Goal: Information Seeking & Learning: Learn about a topic

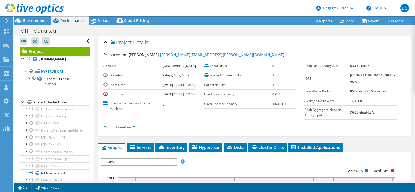
select select "[GEOGRAPHIC_DATA]"
select select "AUD"
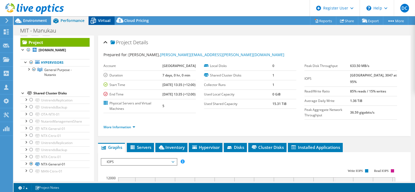
click at [103, 20] on span "Virtual" at bounding box center [104, 20] width 12 height 5
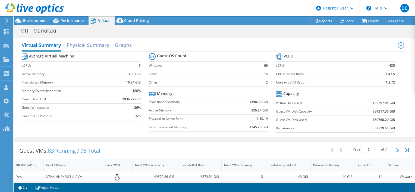
scroll to position [81, 0]
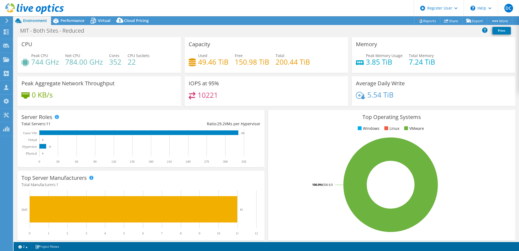
select select "USD"
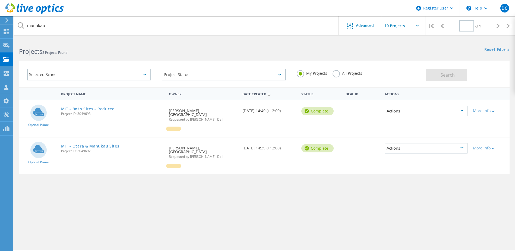
type input "1"
click at [104, 109] on link "MIT - Both Sites - Reduced" at bounding box center [88, 109] width 54 height 4
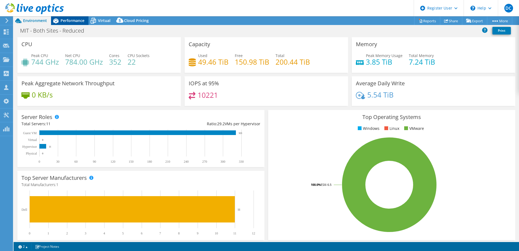
click at [66, 21] on span "Performance" at bounding box center [73, 20] width 24 height 5
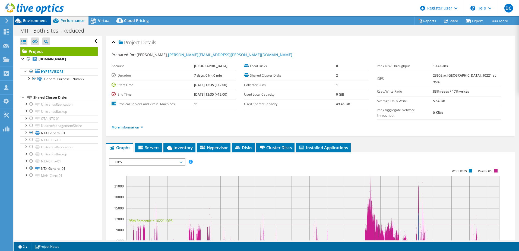
click at [38, 21] on span "Environment" at bounding box center [35, 20] width 24 height 5
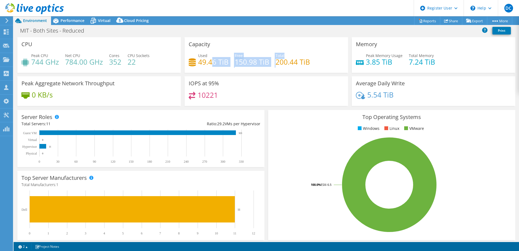
drag, startPoint x: 209, startPoint y: 59, endPoint x: 303, endPoint y: 55, distance: 94.0
click at [303, 55] on div "Used 49.46 TiB Free 150.98 TiB Total 200.44 TiB" at bounding box center [266, 62] width 155 height 18
drag, startPoint x: 303, startPoint y: 55, endPoint x: 270, endPoint y: 75, distance: 38.8
click at [270, 75] on div "Capacity Used 49.46 TiB Free 150.98 TiB Total 200.44 TiB" at bounding box center [266, 56] width 167 height 39
click at [82, 21] on span "Performance" at bounding box center [73, 20] width 24 height 5
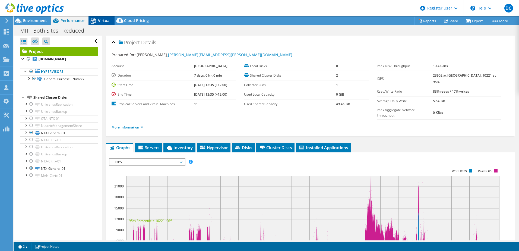
click at [103, 20] on span "Virtual" at bounding box center [104, 20] width 12 height 5
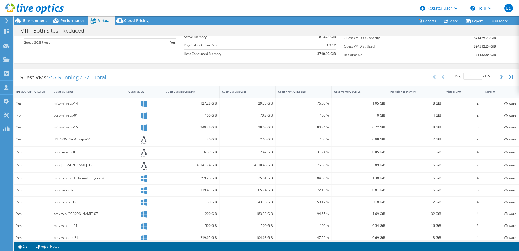
scroll to position [109, 0]
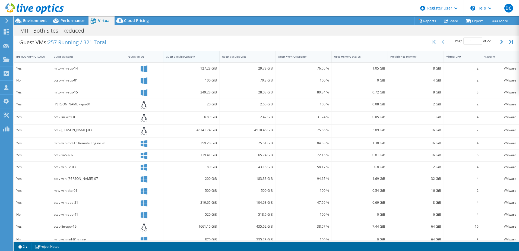
click at [208, 55] on div "Guest VM Disk Capacity" at bounding box center [188, 57] width 45 height 4
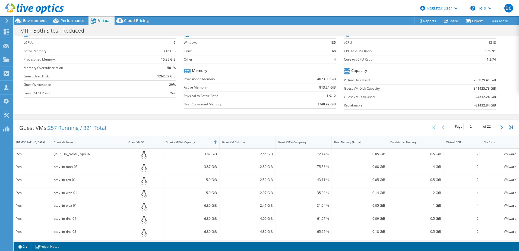
scroll to position [18, 0]
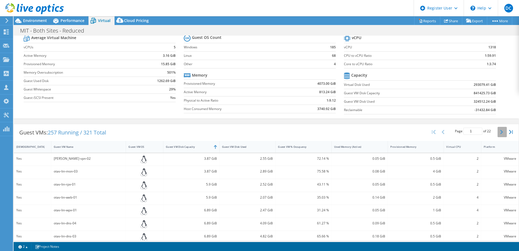
click at [500, 132] on icon "button" at bounding box center [501, 132] width 3 height 4
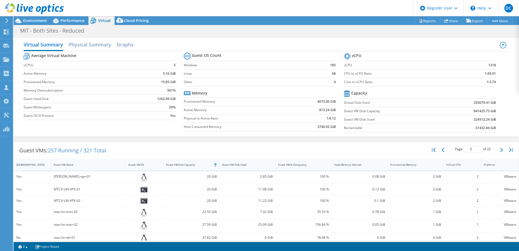
scroll to position [0, 0]
click at [500, 152] on icon "button" at bounding box center [501, 150] width 3 height 4
click at [500, 148] on icon "button" at bounding box center [501, 150] width 3 height 4
click at [493, 149] on div "Page 4 of 22 5 rows 10 rows 20 rows 25 rows 50 rows 100 rows" at bounding box center [472, 150] width 49 height 10
click at [499, 149] on button "button" at bounding box center [501, 150] width 9 height 10
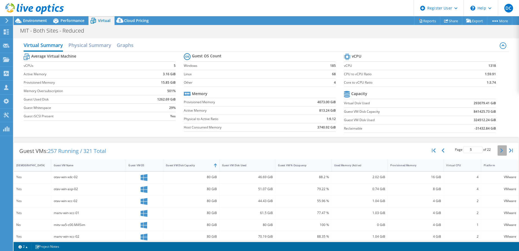
click at [500, 151] on icon "button" at bounding box center [501, 150] width 3 height 4
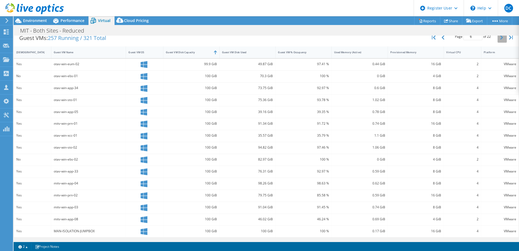
click at [497, 40] on button "button" at bounding box center [501, 37] width 9 height 10
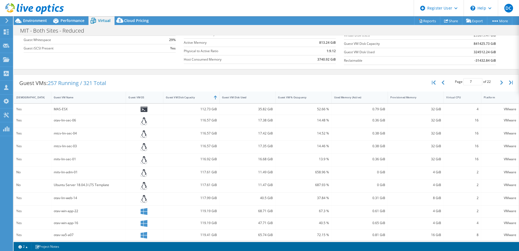
scroll to position [11, 0]
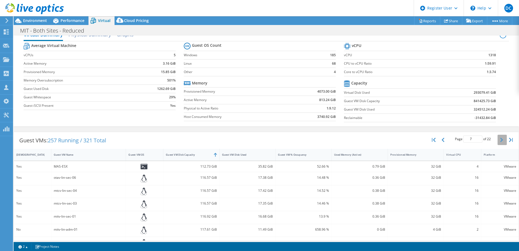
click at [501, 144] on button "button" at bounding box center [501, 140] width 9 height 10
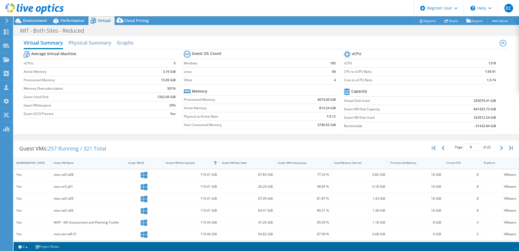
scroll to position [0, 0]
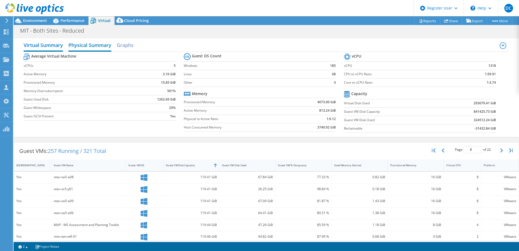
click at [88, 45] on h2 "Physical Summary" at bounding box center [89, 46] width 43 height 12
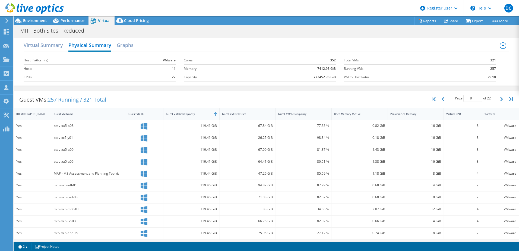
drag, startPoint x: 494, startPoint y: 99, endPoint x: 483, endPoint y: 104, distance: 11.9
click at [497, 99] on button "button" at bounding box center [501, 99] width 9 height 10
type input "9"
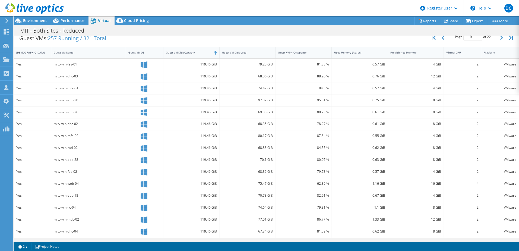
scroll to position [62, 0]
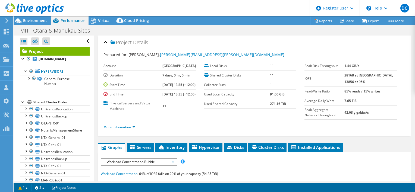
select select "USD"
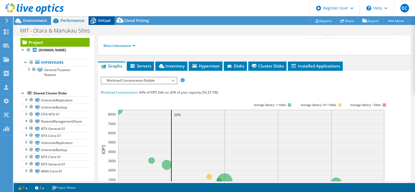
click at [102, 23] on span "Virtual" at bounding box center [104, 20] width 12 height 5
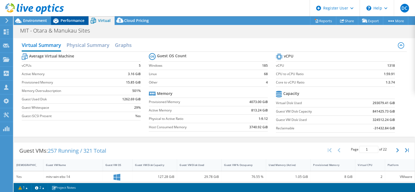
click at [59, 23] on icon at bounding box center [55, 20] width 9 height 9
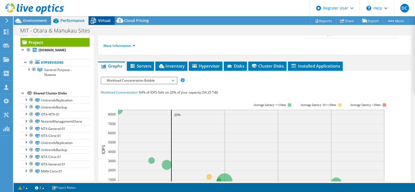
click at [101, 21] on span "Virtual" at bounding box center [104, 20] width 12 height 5
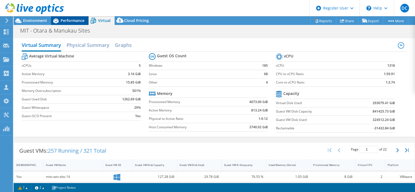
click at [79, 21] on span "Performance" at bounding box center [73, 20] width 24 height 5
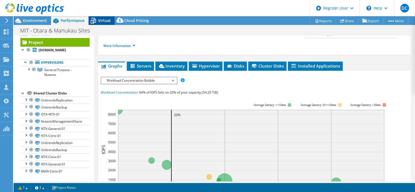
click at [104, 23] on span "Virtual" at bounding box center [104, 20] width 12 height 5
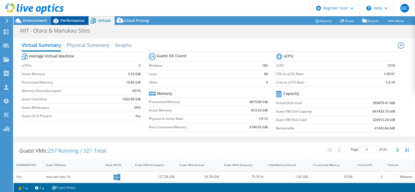
click at [78, 22] on span "Performance" at bounding box center [73, 20] width 24 height 5
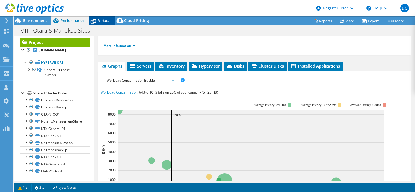
click at [101, 23] on span "Virtual" at bounding box center [104, 20] width 12 height 5
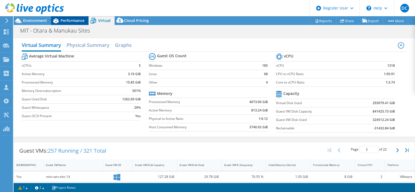
click at [81, 21] on span "Performance" at bounding box center [73, 20] width 24 height 5
